Goal: Transaction & Acquisition: Purchase product/service

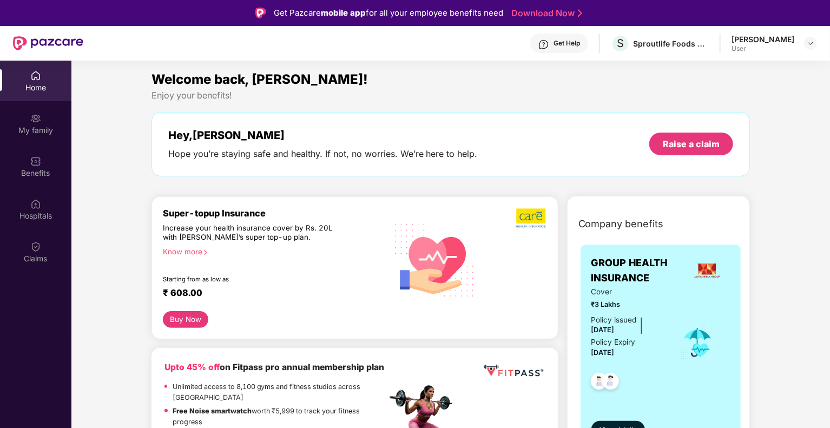
click at [793, 35] on div "[PERSON_NAME]" at bounding box center [762, 39] width 63 height 10
click at [811, 45] on img at bounding box center [810, 43] width 9 height 9
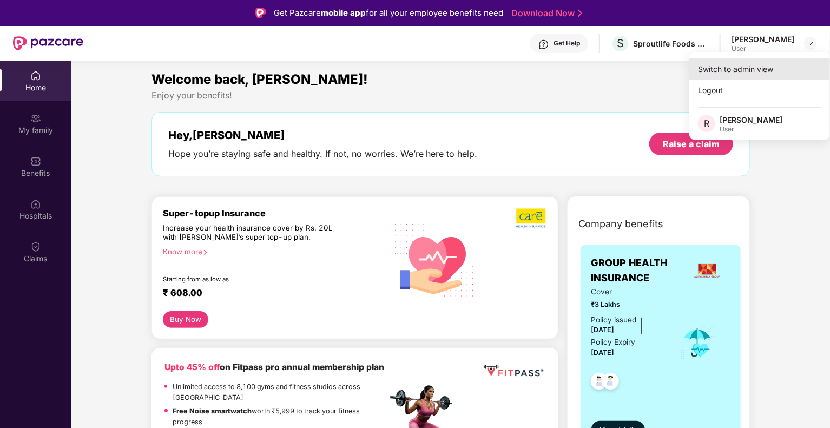
click at [748, 70] on div "Switch to admin view" at bounding box center [759, 68] width 141 height 21
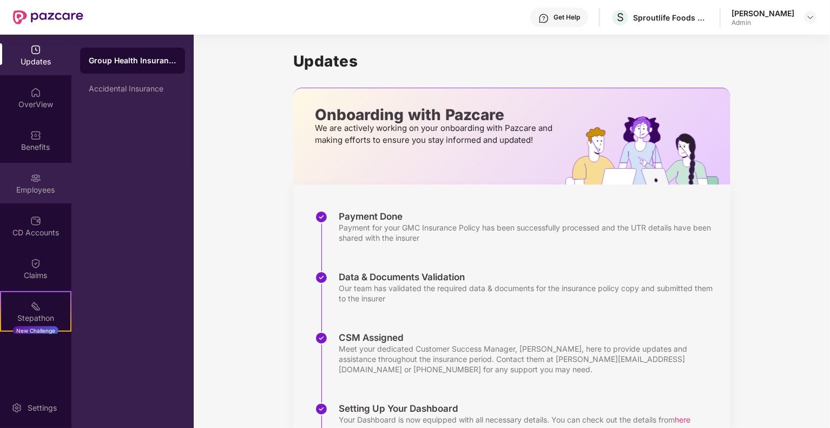
click at [35, 183] on img at bounding box center [35, 178] width 11 height 11
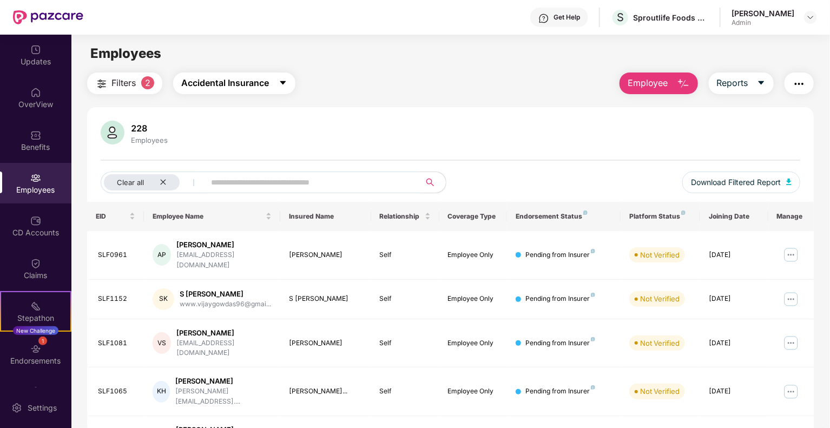
click at [295, 87] on button "Accidental Insurance" at bounding box center [234, 83] width 122 height 22
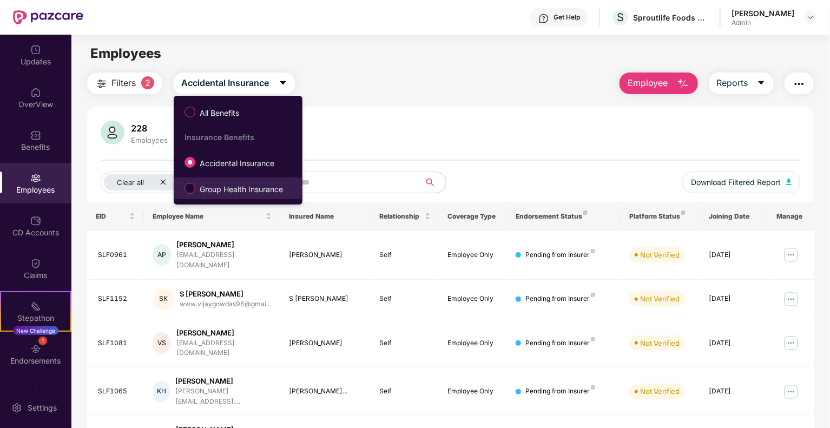
click at [223, 197] on label "Group Health Insurance" at bounding box center [236, 188] width 114 height 18
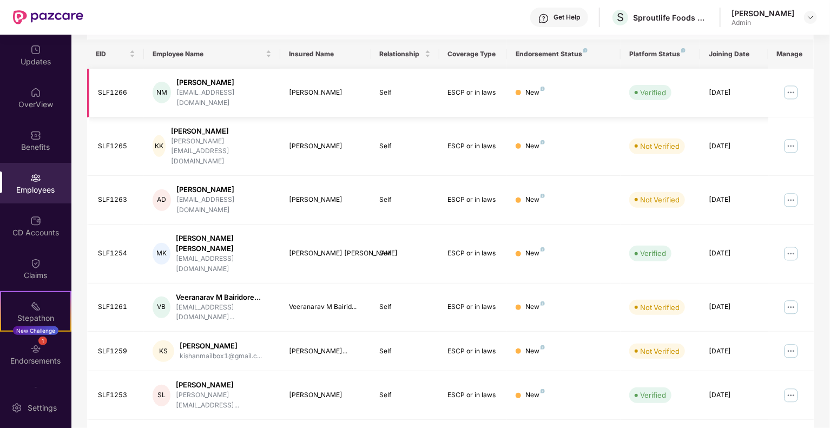
scroll to position [216, 0]
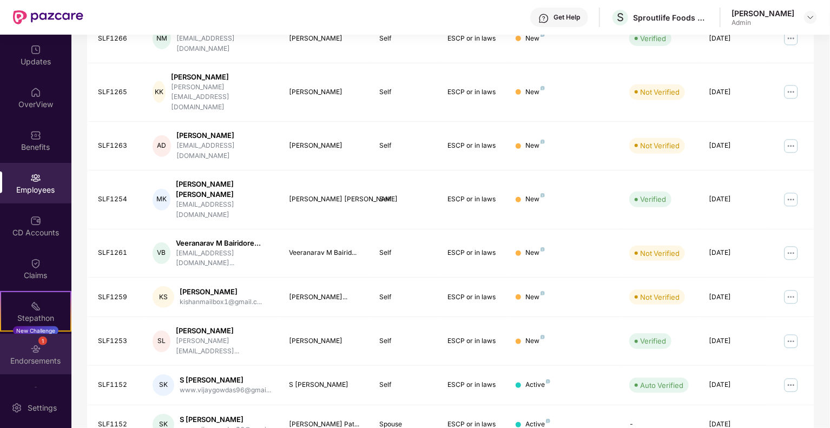
click at [43, 358] on div "Endorsements" at bounding box center [35, 360] width 71 height 11
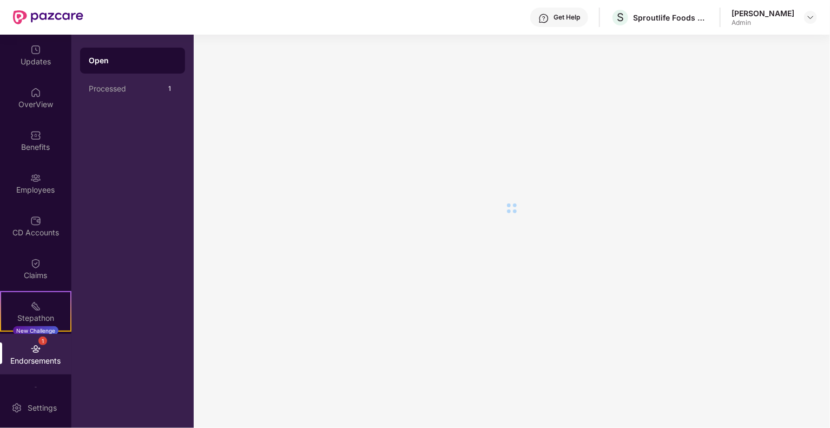
scroll to position [0, 0]
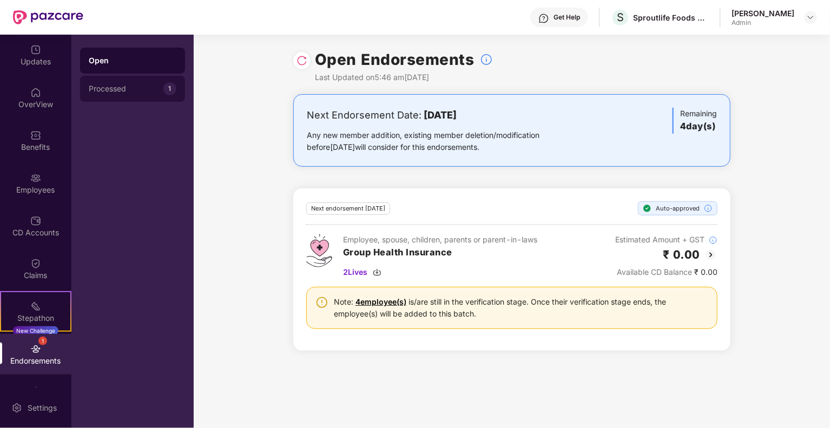
click at [123, 80] on div "Processed 1" at bounding box center [132, 89] width 105 height 26
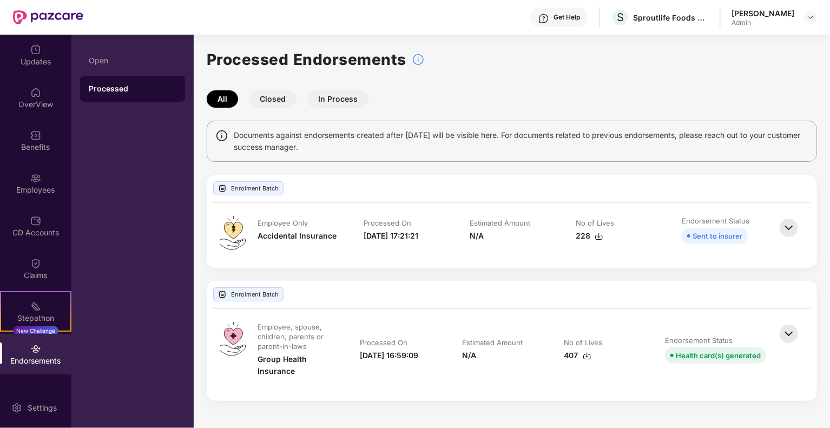
click at [338, 95] on button "In Process" at bounding box center [337, 98] width 61 height 17
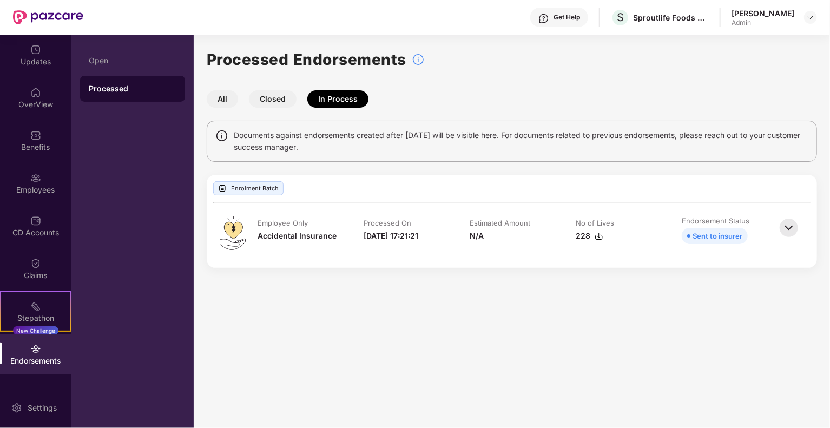
click at [230, 98] on button "All" at bounding box center [222, 98] width 31 height 17
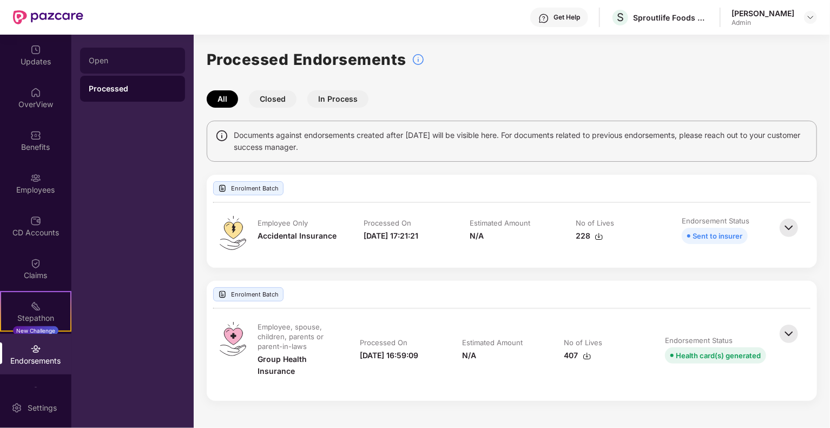
click at [143, 53] on div "Open" at bounding box center [132, 61] width 105 height 26
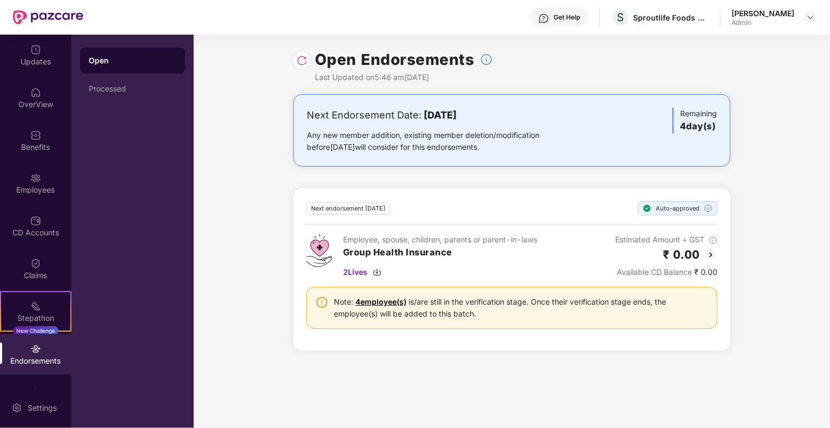
click at [303, 63] on img at bounding box center [301, 60] width 11 height 11
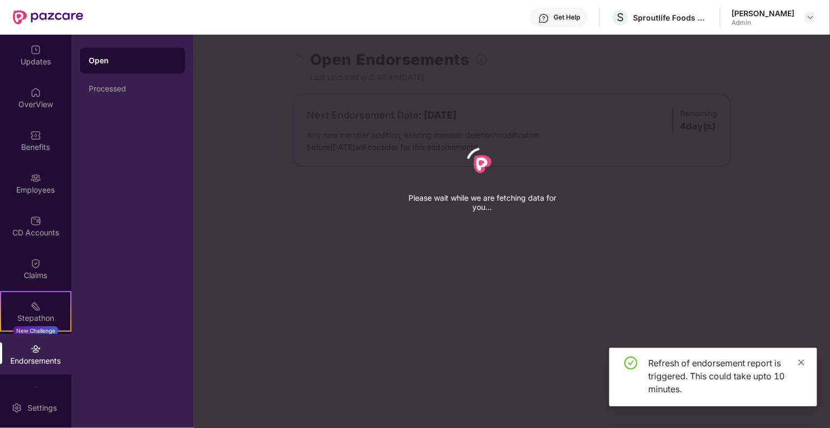
click at [798, 359] on icon "close" at bounding box center [801, 363] width 8 height 8
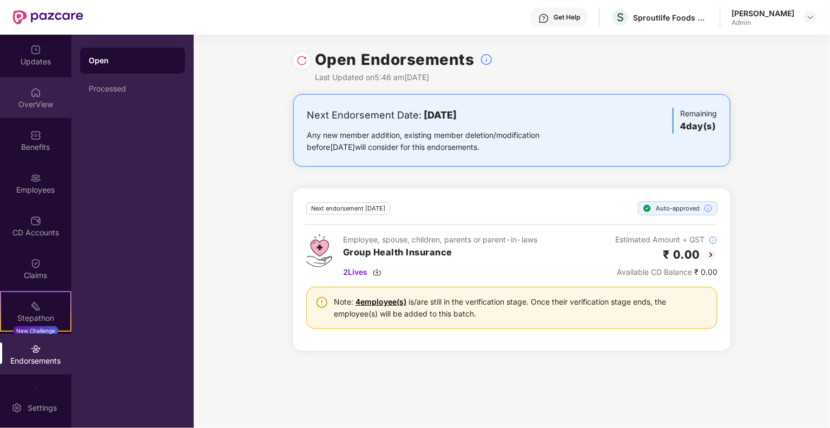
click at [30, 93] on img at bounding box center [35, 92] width 11 height 11
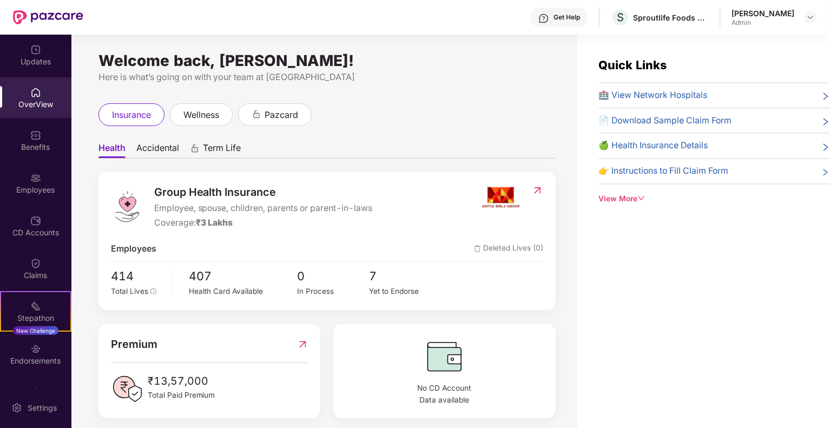
click at [164, 148] on span "Accidental" at bounding box center [157, 150] width 43 height 16
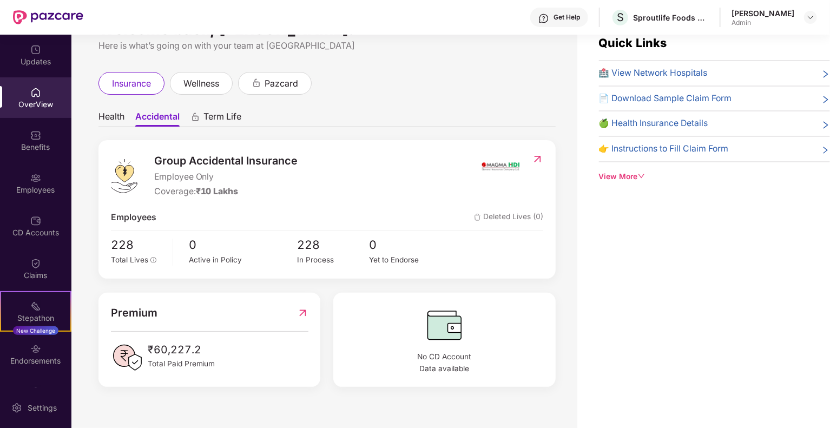
scroll to position [35, 0]
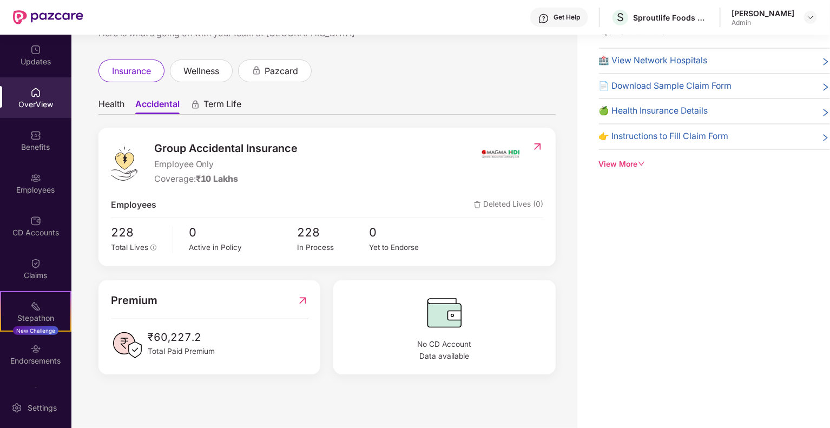
click at [103, 105] on span "Health" at bounding box center [111, 106] width 26 height 16
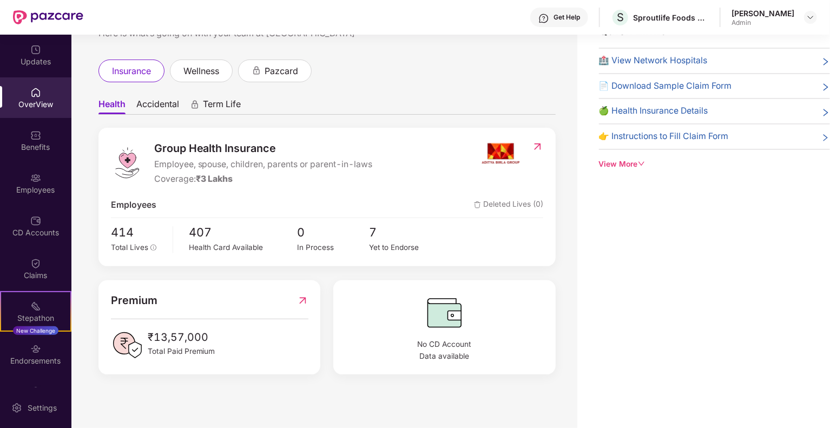
click at [151, 101] on span "Accidental" at bounding box center [157, 106] width 43 height 16
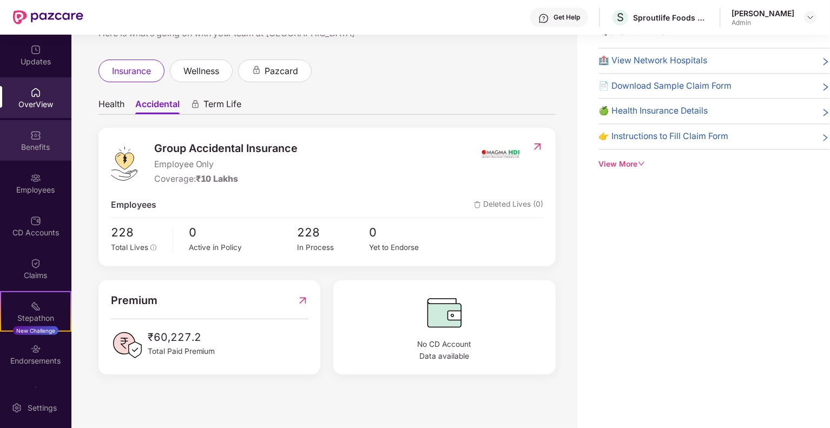
click at [28, 144] on div "Benefits" at bounding box center [35, 147] width 71 height 11
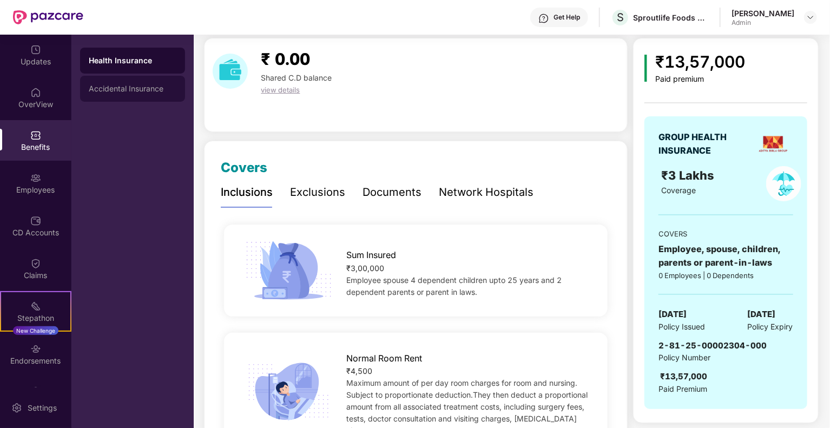
click at [117, 89] on div "Accidental Insurance" at bounding box center [133, 88] width 88 height 9
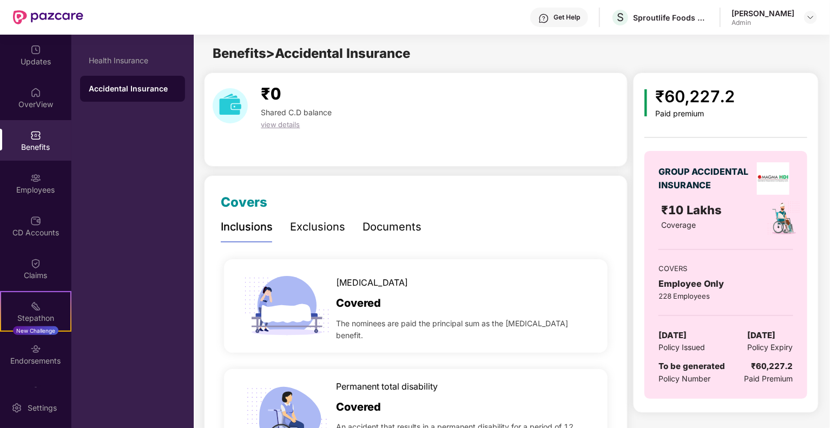
click at [328, 218] on div "Exclusions" at bounding box center [317, 227] width 55 height 30
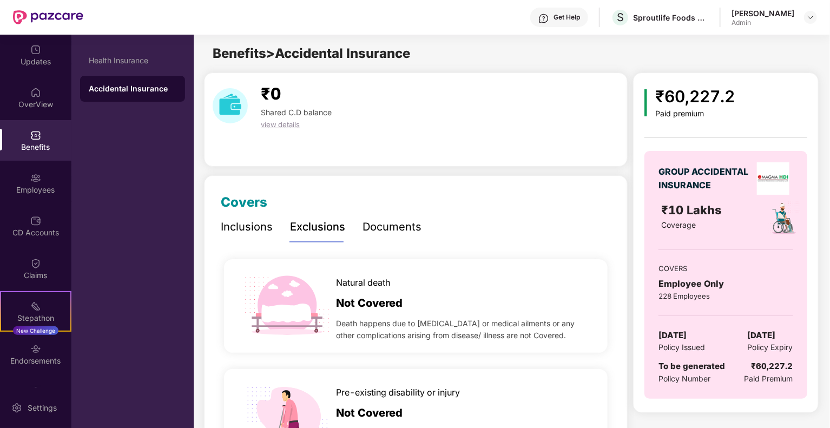
click at [401, 230] on div "Documents" at bounding box center [391, 227] width 59 height 17
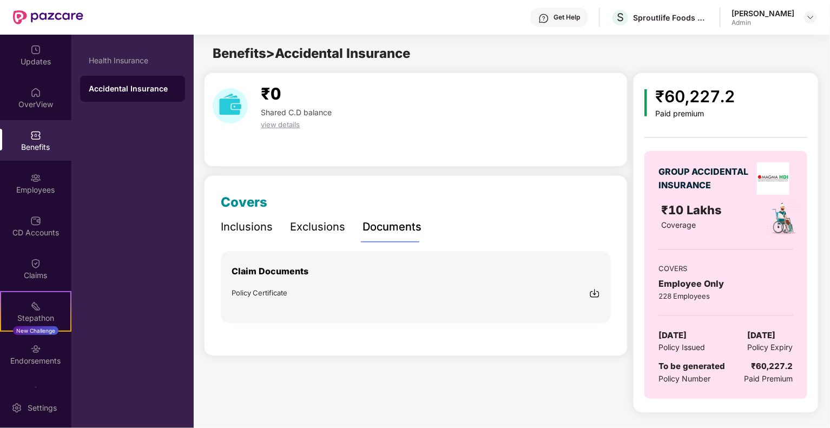
click at [266, 233] on div "Inclusions" at bounding box center [247, 227] width 52 height 17
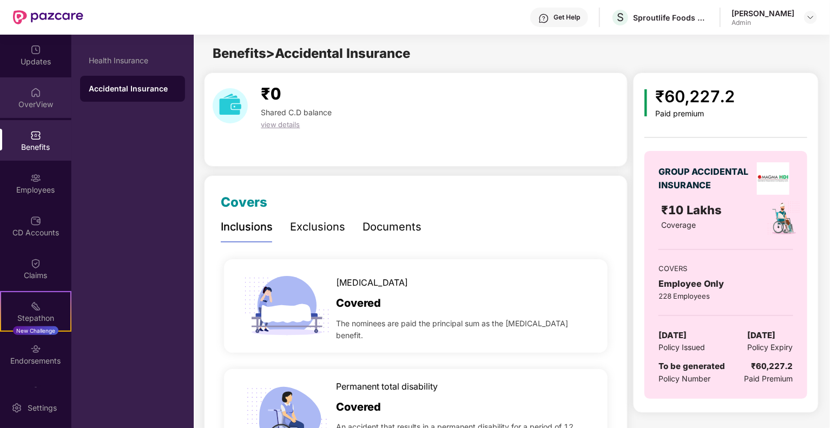
click at [8, 104] on div "OverView" at bounding box center [35, 104] width 71 height 11
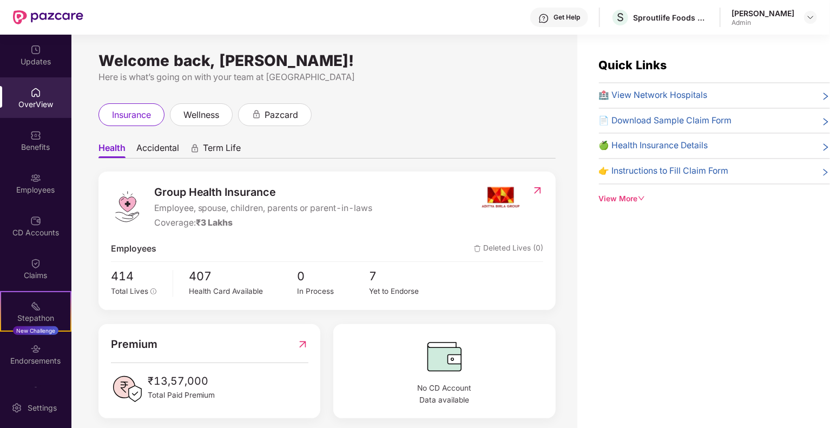
click at [817, 12] on header "Get Help S Sproutlife Foods Private Limited [PERSON_NAME] Admin" at bounding box center [415, 17] width 830 height 35
click at [798, 27] on div "[PERSON_NAME]" at bounding box center [773, 17] width 85 height 19
click at [809, 16] on img at bounding box center [810, 17] width 9 height 9
click at [747, 42] on div "Switch to User view" at bounding box center [759, 42] width 141 height 21
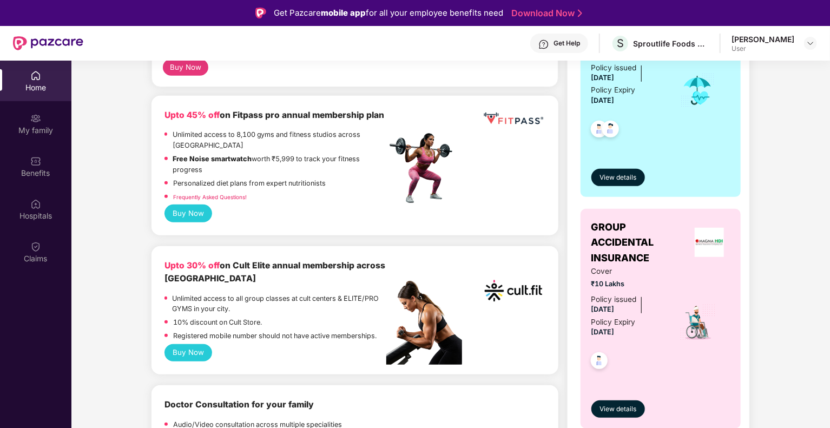
scroll to position [325, 0]
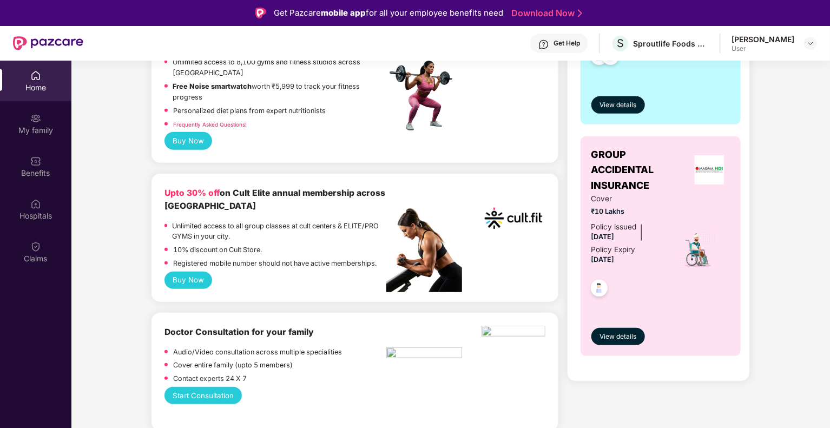
click at [511, 213] on img at bounding box center [512, 218] width 63 height 63
click at [185, 283] on button "Buy Now" at bounding box center [188, 280] width 48 height 17
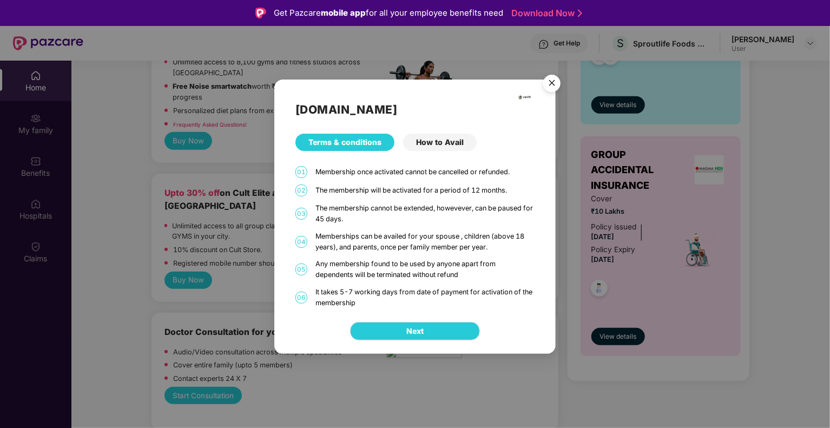
drag, startPoint x: 346, startPoint y: 292, endPoint x: 374, endPoint y: 305, distance: 30.5
click at [374, 305] on div "It takes 5-7 working days from date of payment for activation of the membership" at bounding box center [424, 298] width 219 height 22
click at [437, 141] on div "How to Avail" at bounding box center [440, 142] width 74 height 17
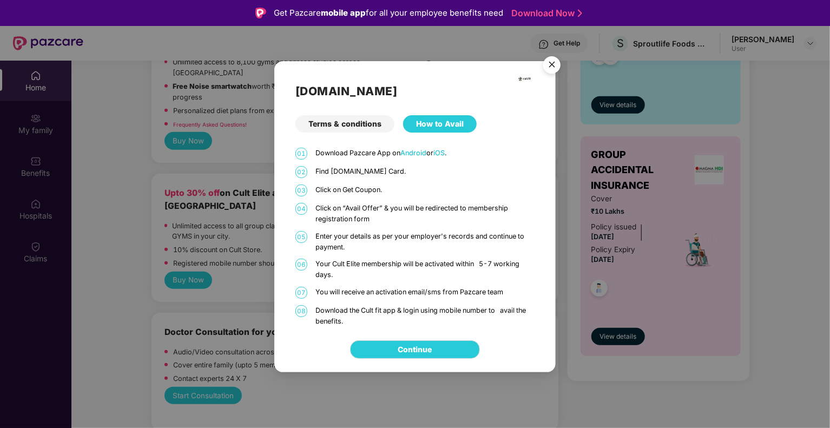
click at [351, 134] on div "[DOMAIN_NAME] Terms & conditions How to Avail 01 Download Pazcare App on Androi…" at bounding box center [414, 193] width 281 height 265
click at [352, 122] on div "Terms & conditions" at bounding box center [344, 123] width 99 height 17
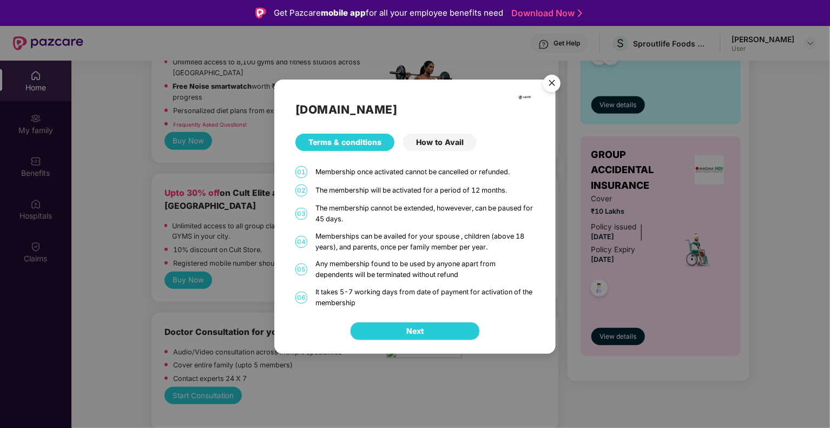
click at [408, 325] on span "Next" at bounding box center [414, 331] width 17 height 12
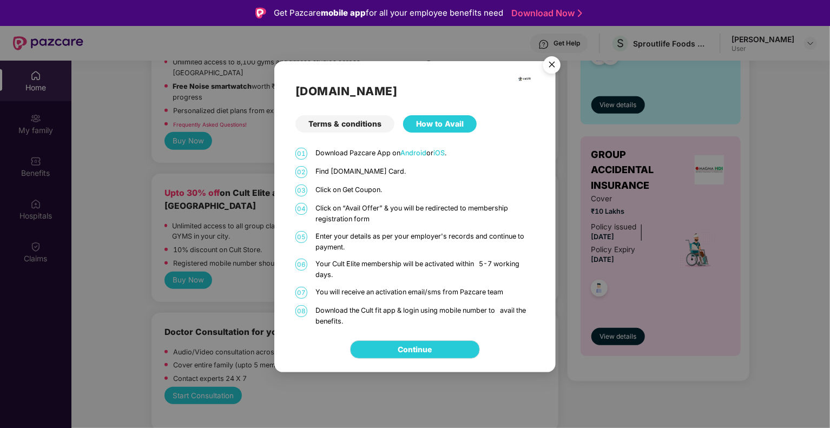
click at [550, 61] on img "Close" at bounding box center [552, 66] width 30 height 30
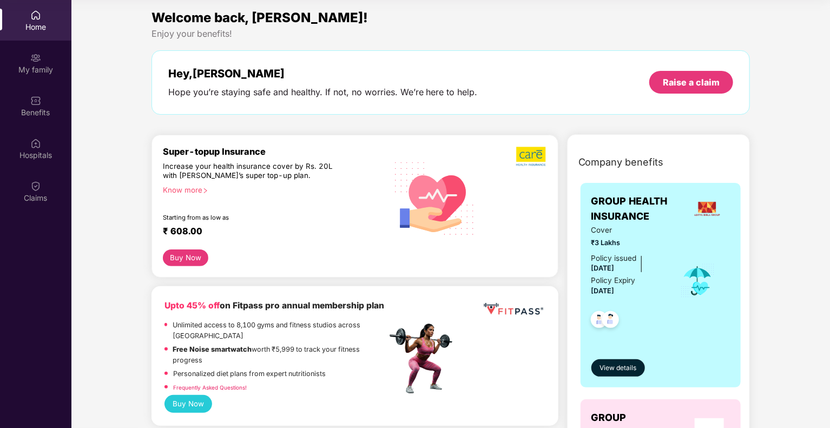
scroll to position [0, 0]
